Goal: Task Accomplishment & Management: Complete application form

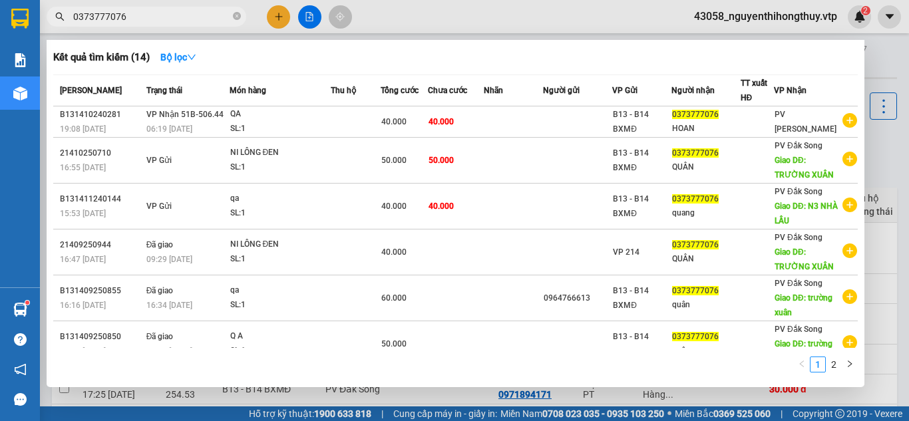
click at [160, 17] on input "0373777076" at bounding box center [151, 16] width 157 height 15
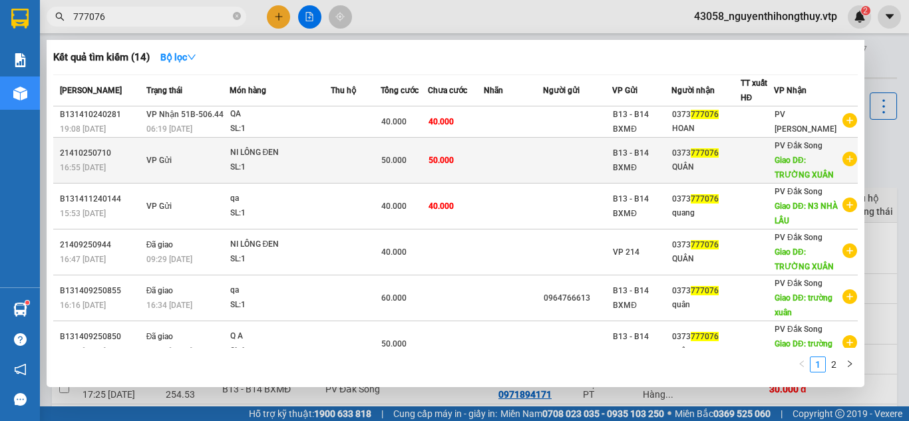
type input "777076"
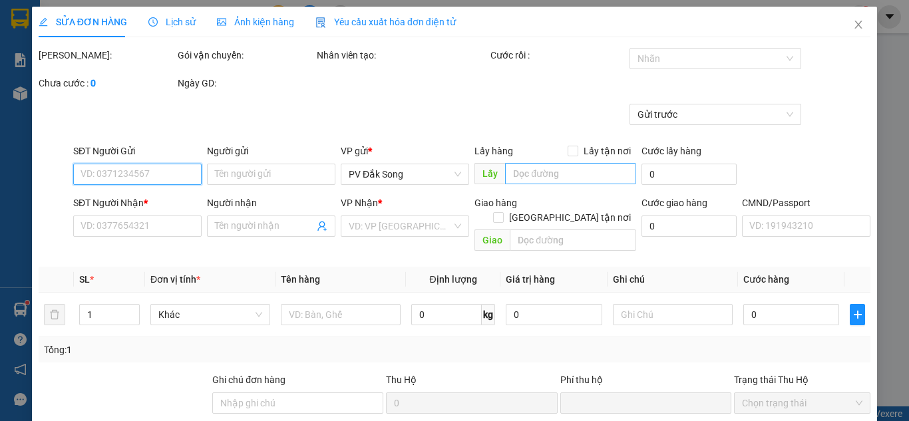
type input "0373777076"
type input "QUÂN"
type input "TRƯỜNG XUÂN"
type input "0"
type input "50.000"
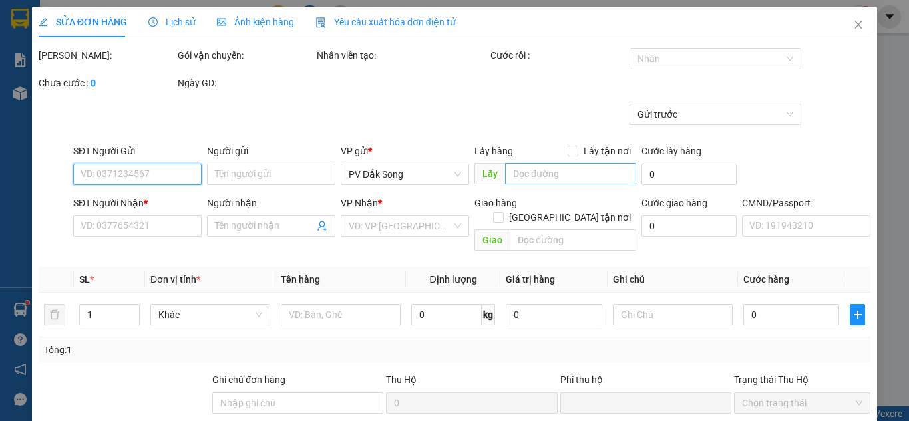
type input "50.000"
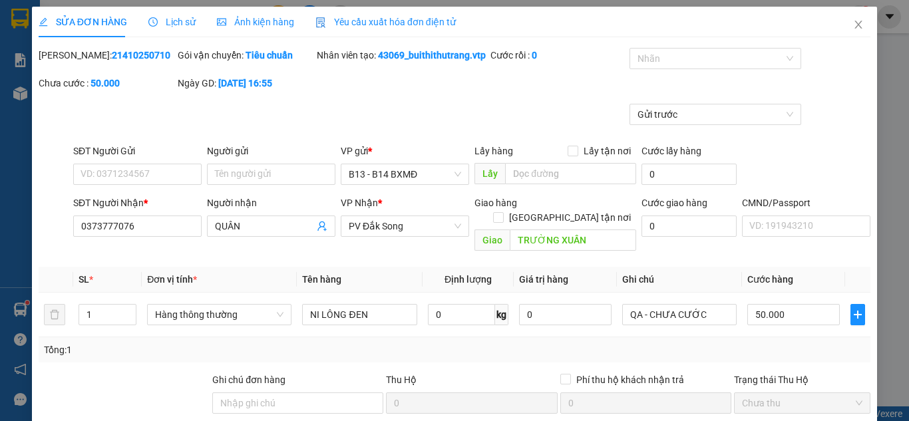
click at [178, 17] on span "Lịch sử" at bounding box center [171, 22] width 47 height 11
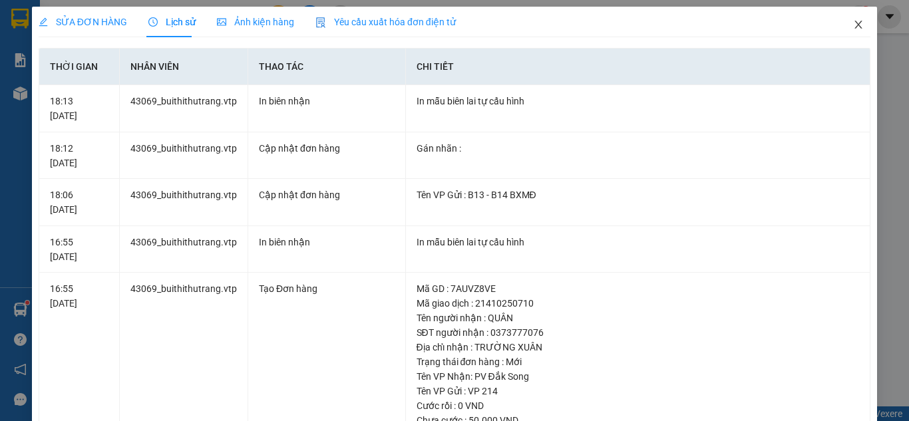
click at [853, 27] on icon "close" at bounding box center [858, 24] width 11 height 11
